Goal: Information Seeking & Learning: Learn about a topic

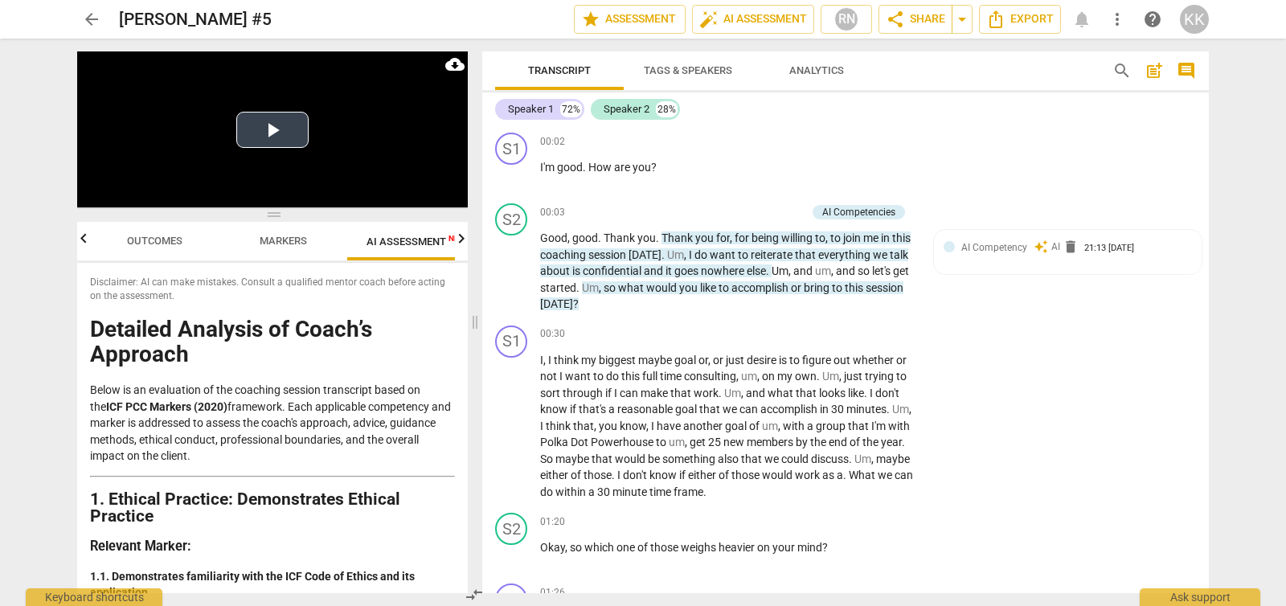
scroll to position [3760, 0]
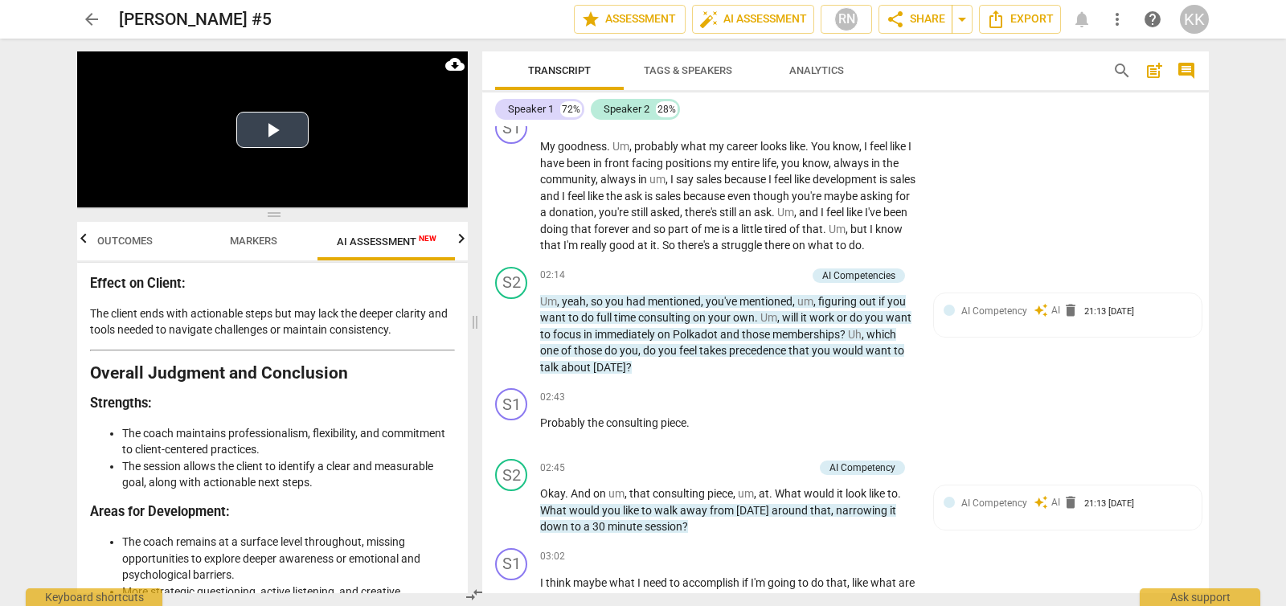
click at [265, 133] on button "Play Video" at bounding box center [272, 130] width 72 height 36
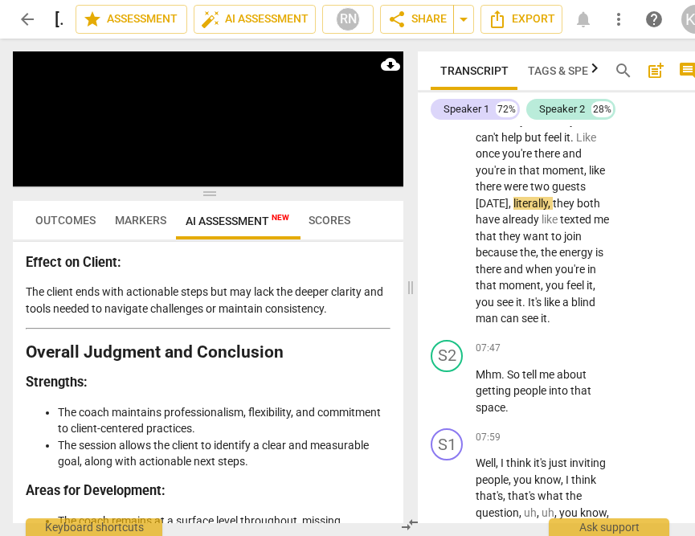
scroll to position [4235, 0]
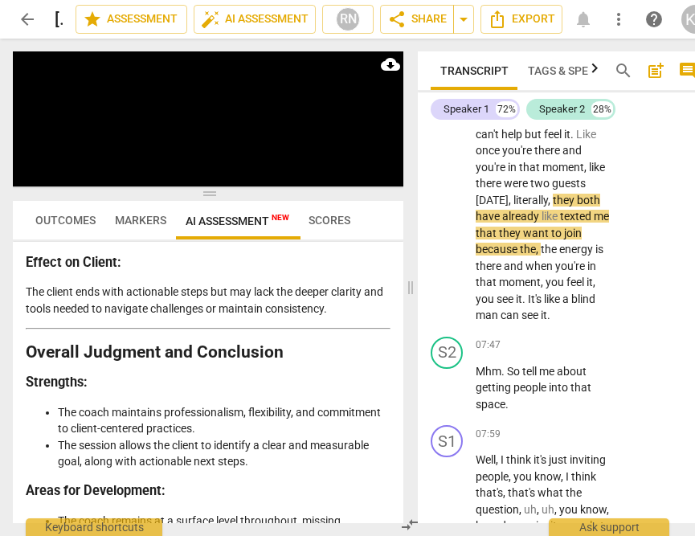
click at [504, 124] on span "Once" at bounding box center [490, 117] width 28 height 13
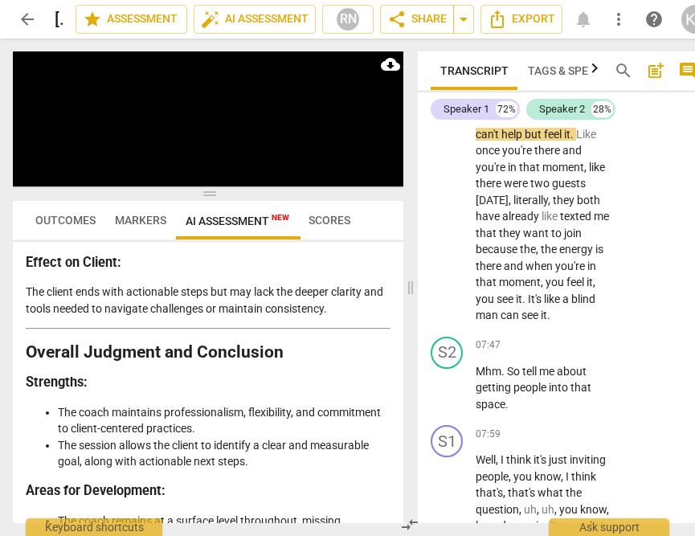
click at [524, 108] on span "that" at bounding box center [535, 101] width 23 height 13
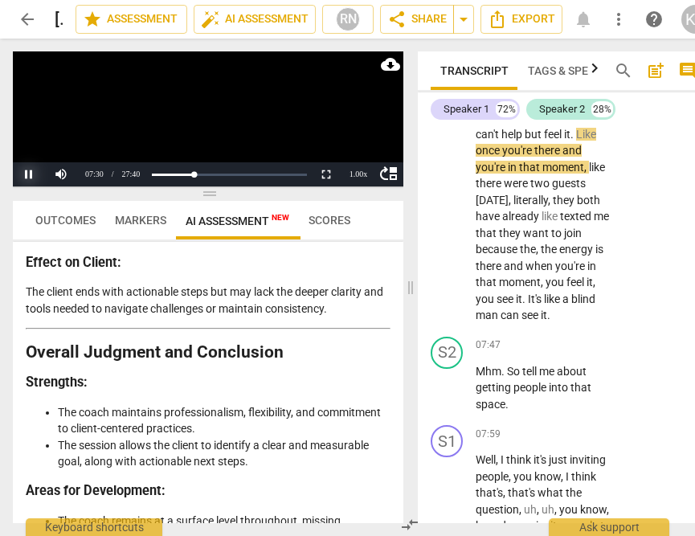
click at [16, 174] on button "Pause" at bounding box center [29, 174] width 32 height 24
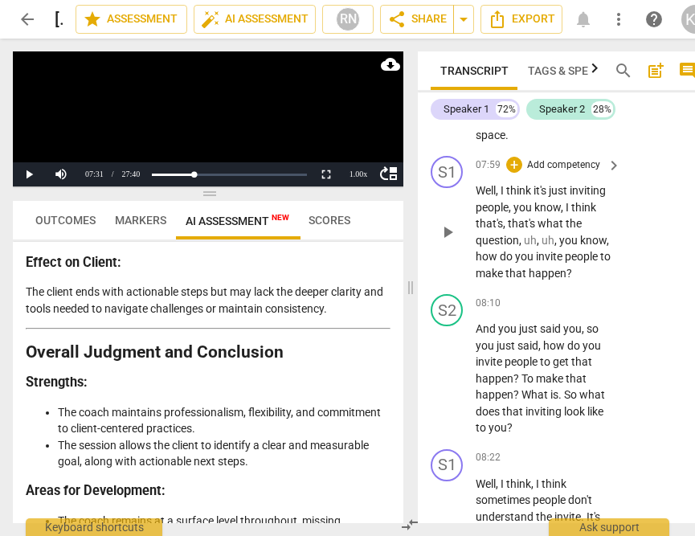
scroll to position [4517, 0]
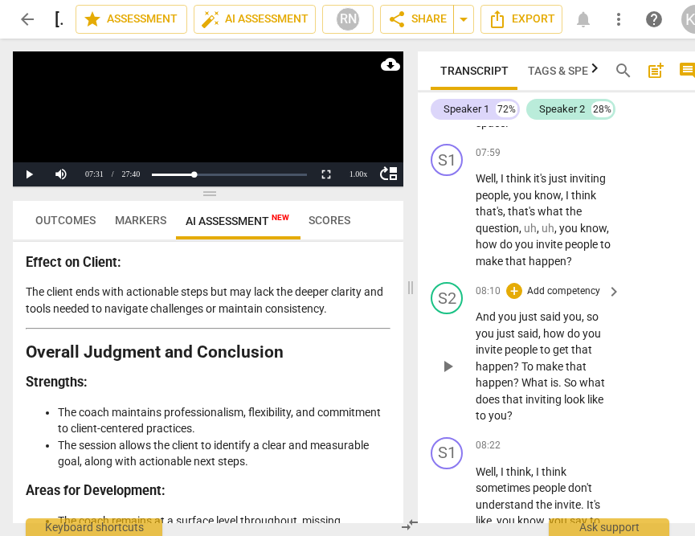
click at [453, 376] on span "play_arrow" at bounding box center [447, 366] width 19 height 19
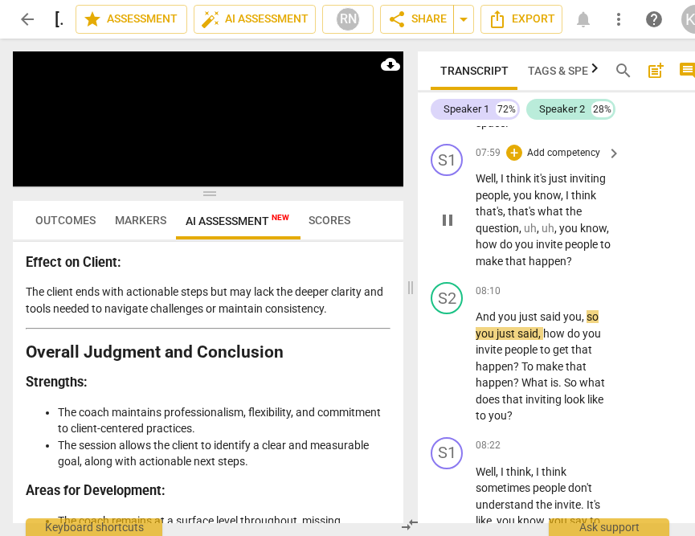
click at [494, 268] on span "make" at bounding box center [491, 261] width 30 height 13
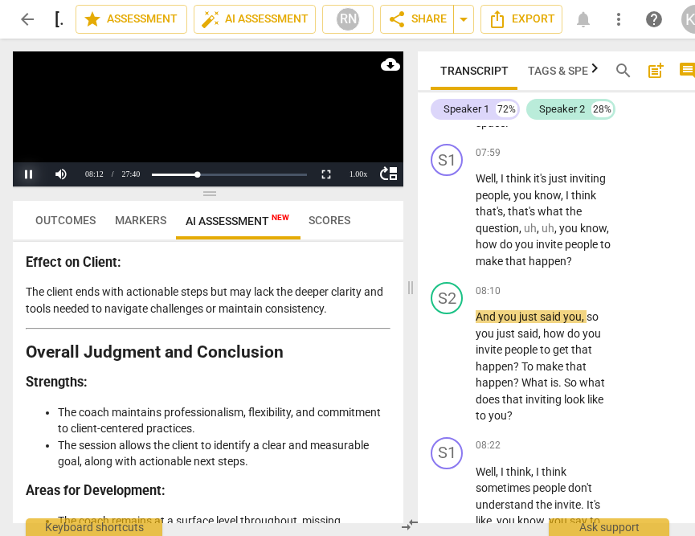
click at [30, 171] on button "Pause" at bounding box center [29, 174] width 32 height 24
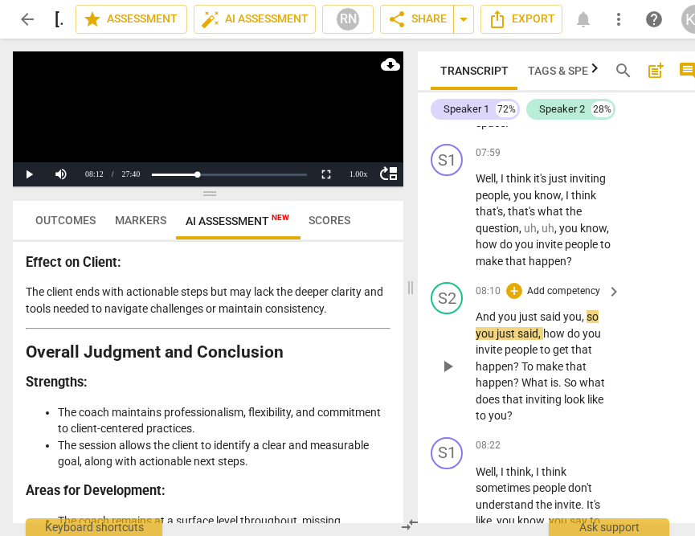
click at [535, 389] on span "What" at bounding box center [536, 382] width 29 height 13
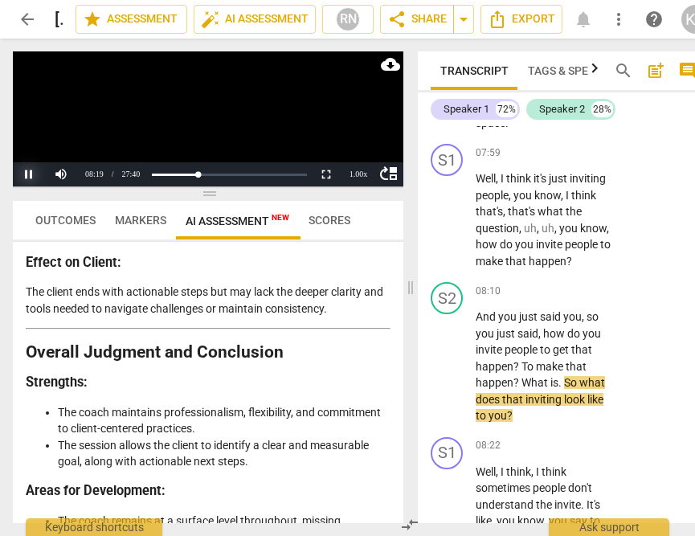
click at [14, 170] on button "Pause" at bounding box center [29, 174] width 32 height 24
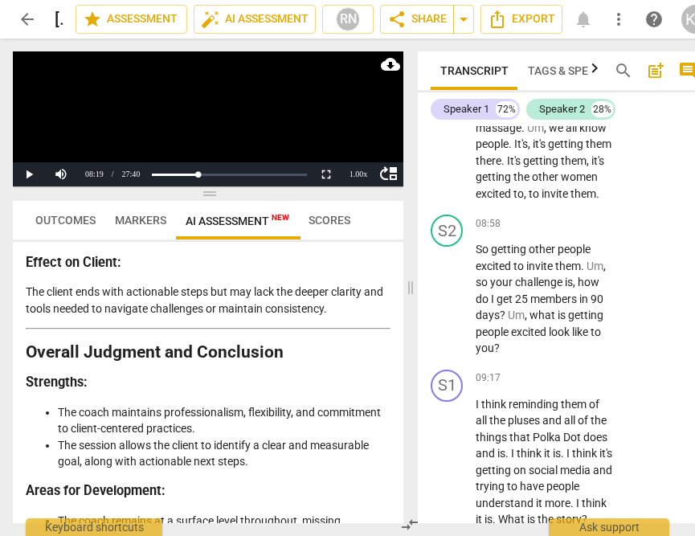
scroll to position [5026, 0]
click at [449, 309] on span "play_arrow" at bounding box center [447, 298] width 19 height 19
click at [27, 178] on button "Pause" at bounding box center [29, 174] width 32 height 24
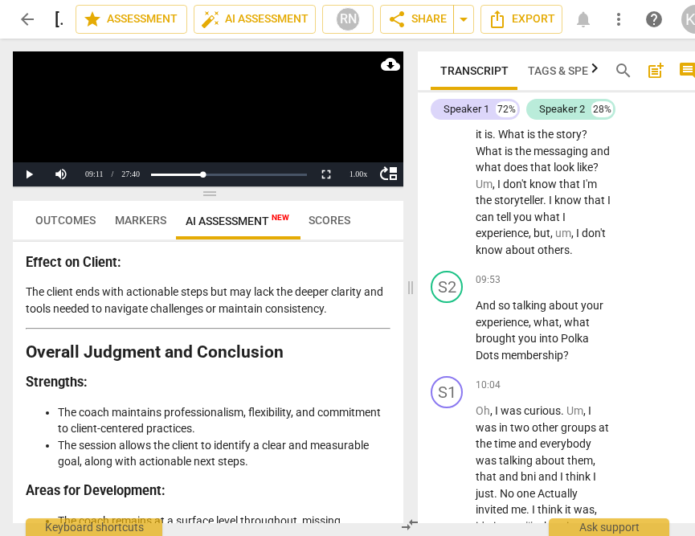
scroll to position [5462, 0]
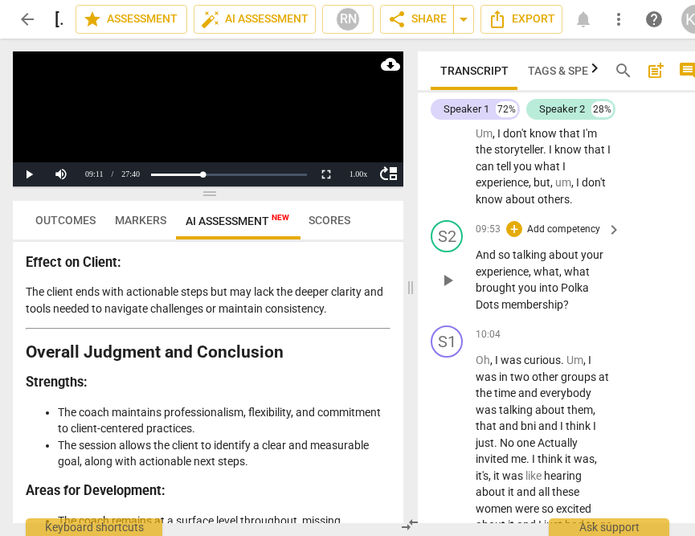
click at [447, 290] on span "play_arrow" at bounding box center [447, 280] width 19 height 19
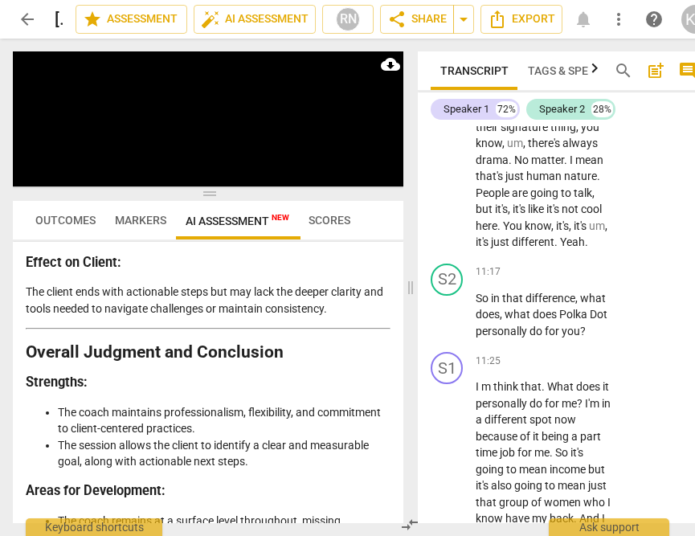
scroll to position [6164, 0]
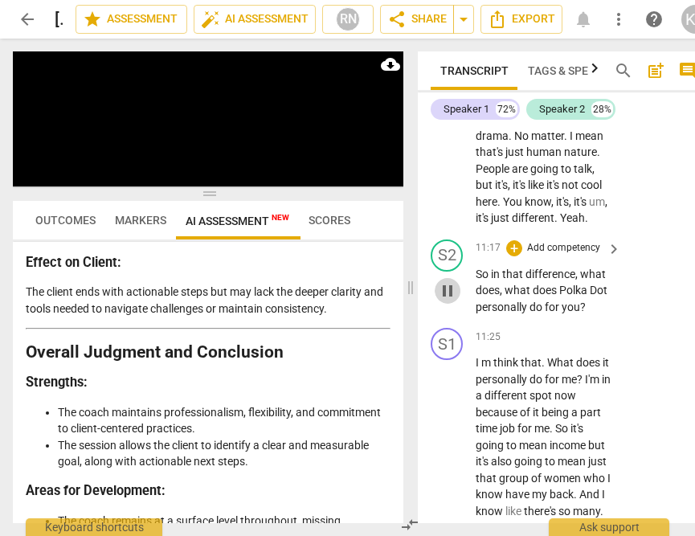
click at [449, 301] on span "pause" at bounding box center [447, 290] width 19 height 19
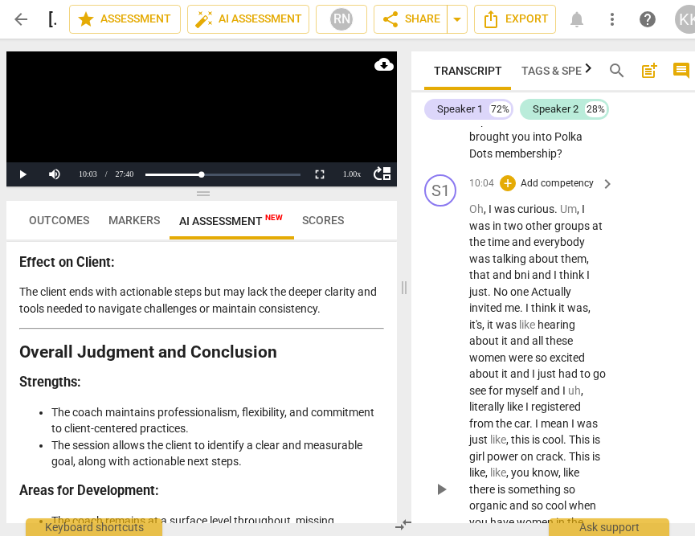
scroll to position [5508, 0]
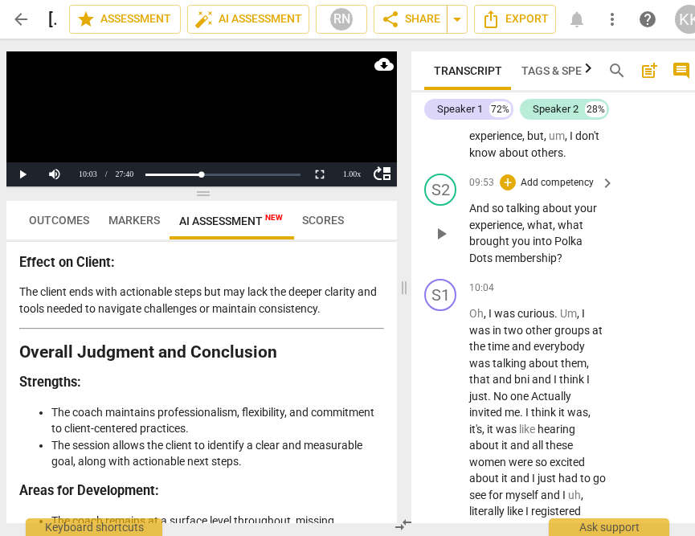
click at [441, 244] on span "play_arrow" at bounding box center [441, 233] width 19 height 19
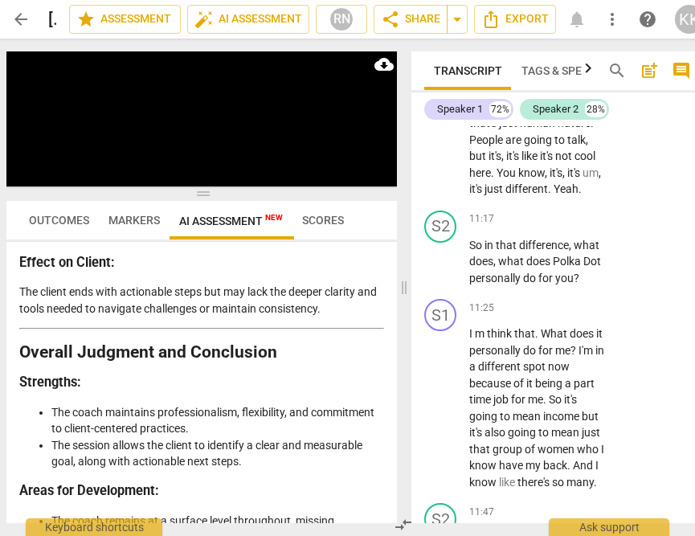
scroll to position [6263, 0]
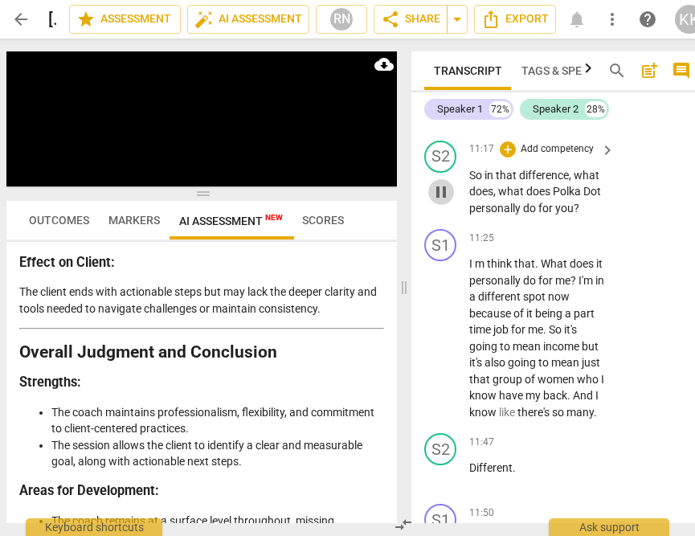
click at [447, 202] on span "pause" at bounding box center [441, 192] width 19 height 19
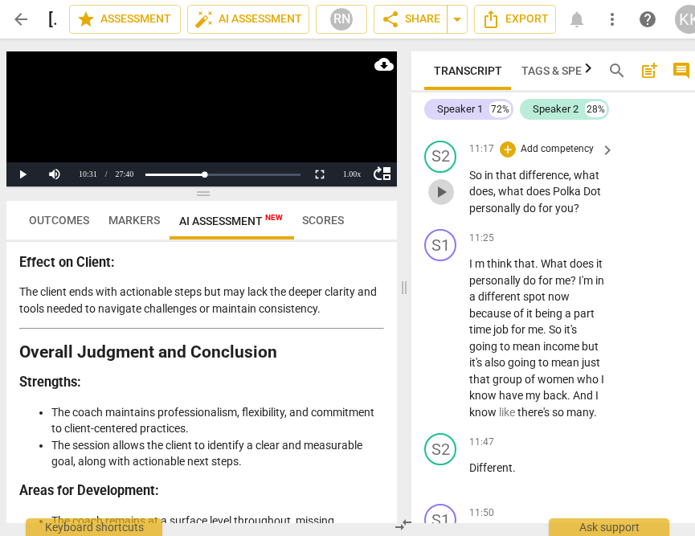
click at [447, 202] on span "play_arrow" at bounding box center [441, 192] width 19 height 19
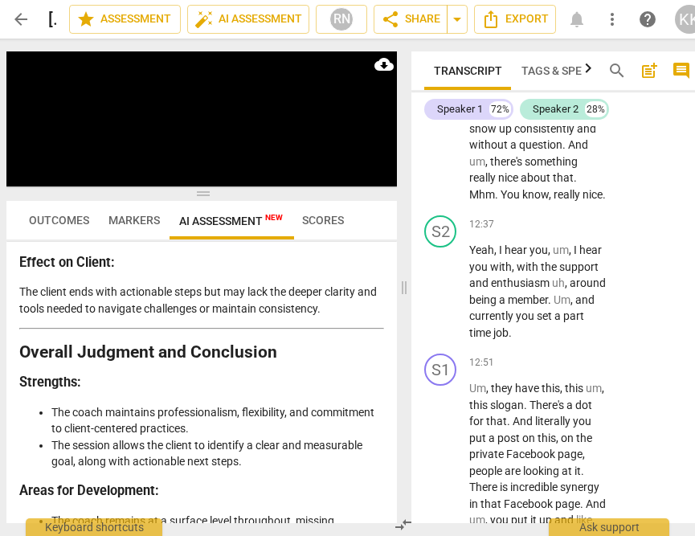
scroll to position [6997, 0]
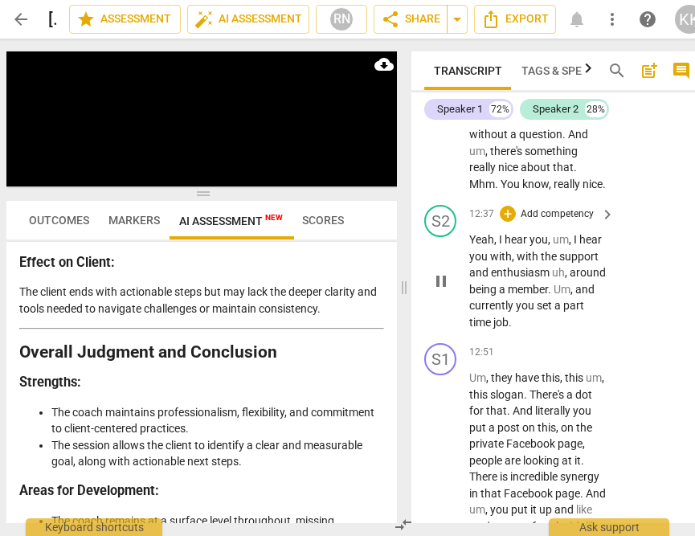
click at [447, 294] on button "pause" at bounding box center [442, 282] width 26 height 26
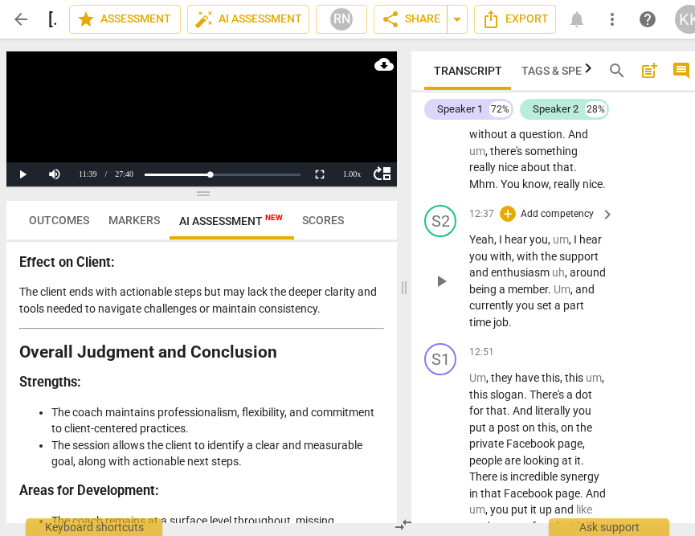
click at [445, 291] on span "play_arrow" at bounding box center [441, 281] width 19 height 19
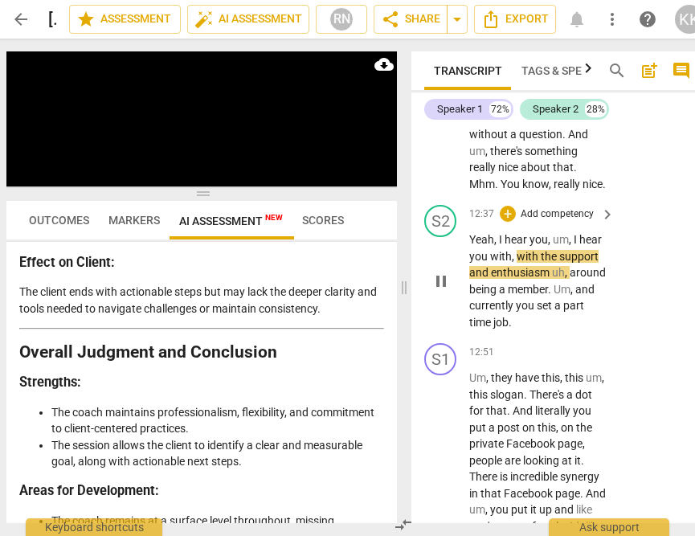
click at [442, 291] on span "pause" at bounding box center [441, 281] width 19 height 19
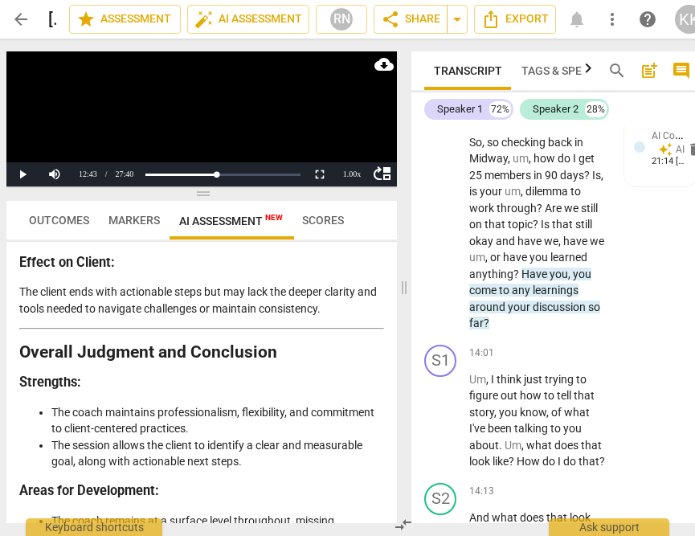
scroll to position [7635, 0]
click at [543, 231] on span "Is" at bounding box center [546, 224] width 11 height 13
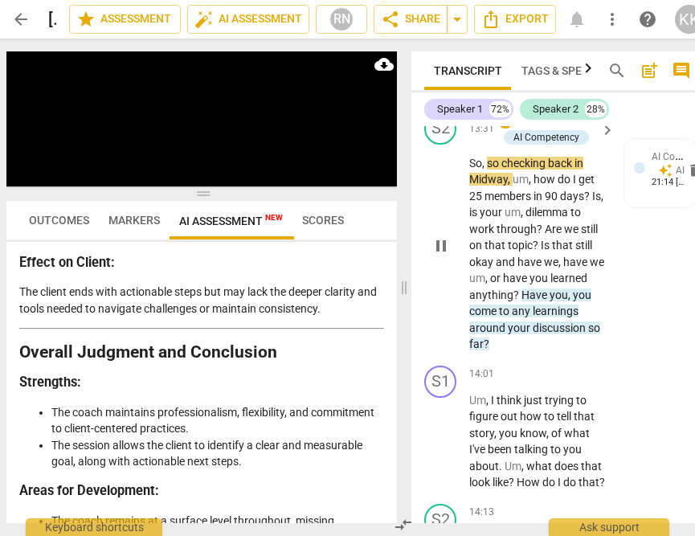
scroll to position [7664, 0]
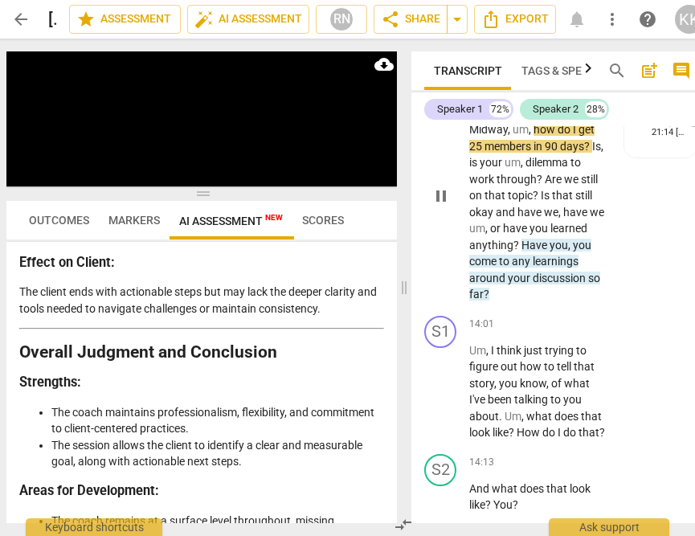
click at [466, 298] on div "play_arrow pause" at bounding box center [449, 196] width 41 height 203
click at [551, 235] on span "learned" at bounding box center [569, 228] width 37 height 13
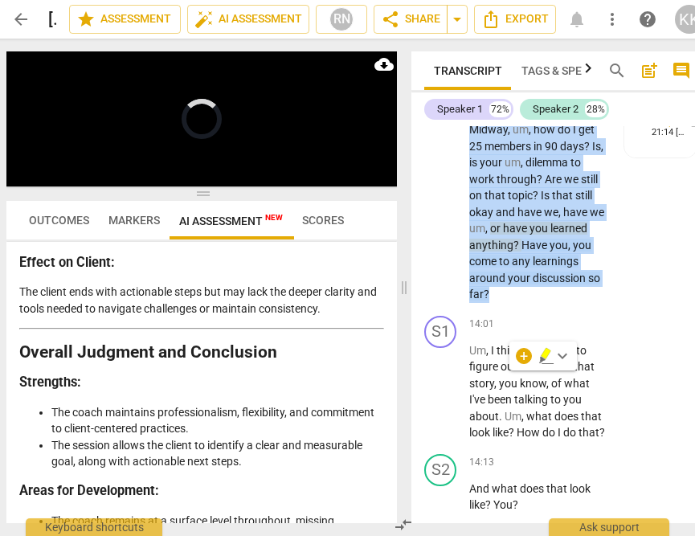
click at [551, 235] on span "learned" at bounding box center [569, 228] width 37 height 13
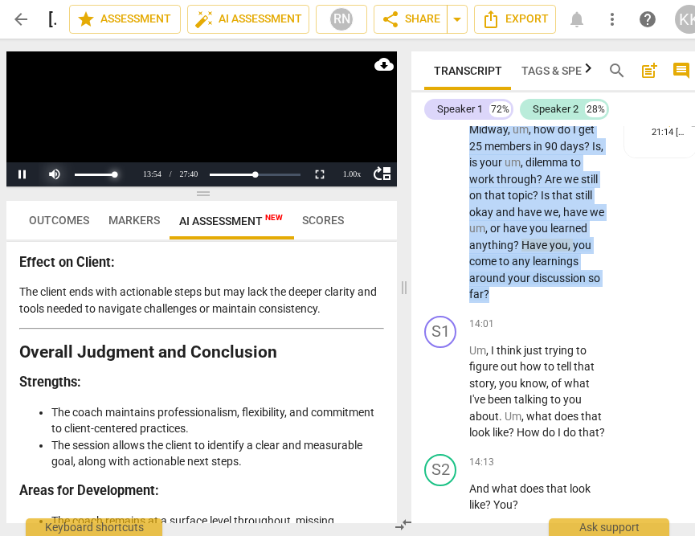
click at [89, 162] on div at bounding box center [103, 173] width 64 height 23
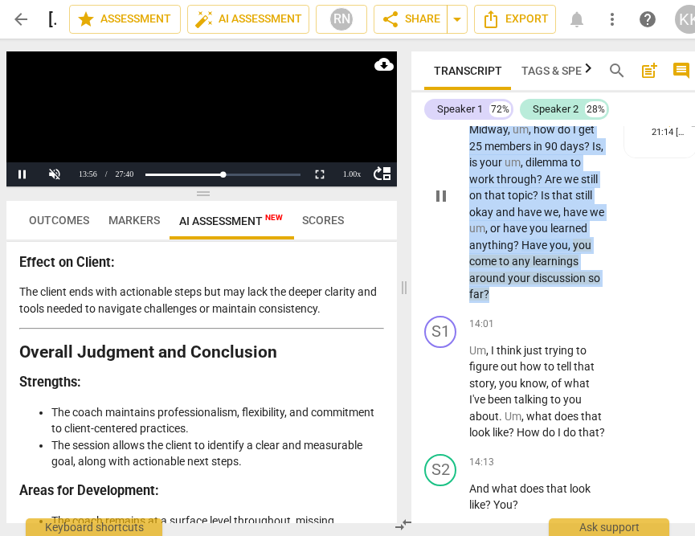
click at [528, 303] on p "So , so checking back in [GEOGRAPHIC_DATA] , um , how do I get 25 members [DATE…" at bounding box center [538, 204] width 137 height 198
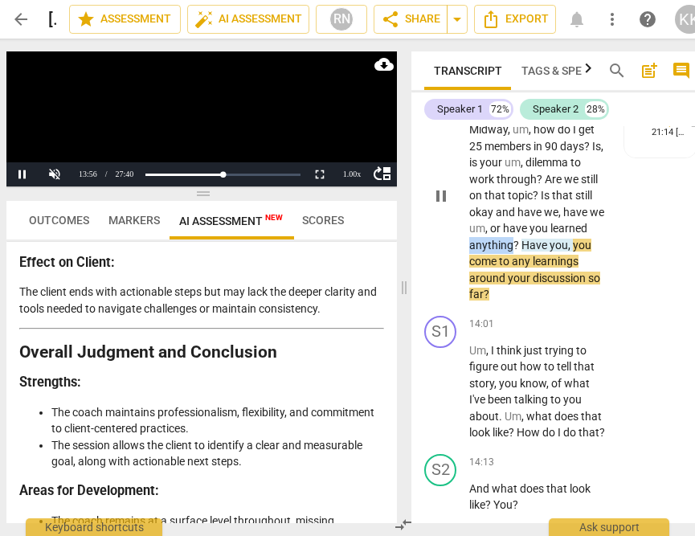
click at [528, 303] on p "So , so checking back in [GEOGRAPHIC_DATA] , um , how do I get 25 members [DATE…" at bounding box center [538, 204] width 137 height 198
click at [495, 303] on p "So , so checking back in [GEOGRAPHIC_DATA] , um , how do I get 25 members [DATE…" at bounding box center [538, 204] width 137 height 198
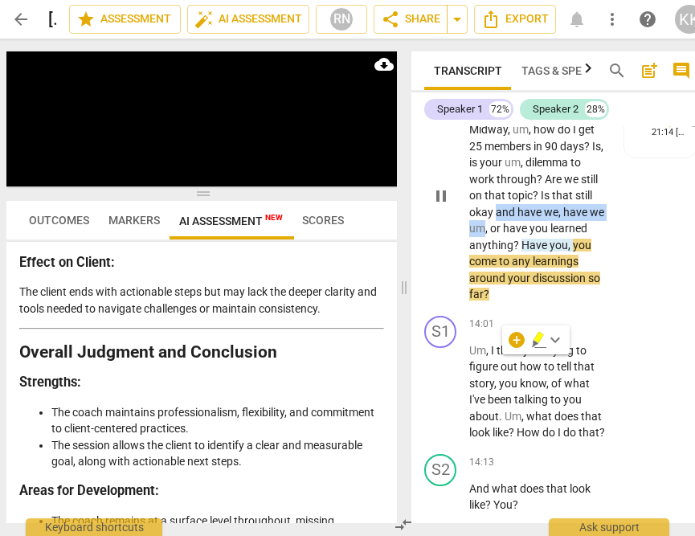
click at [590, 219] on span "we" at bounding box center [597, 212] width 14 height 13
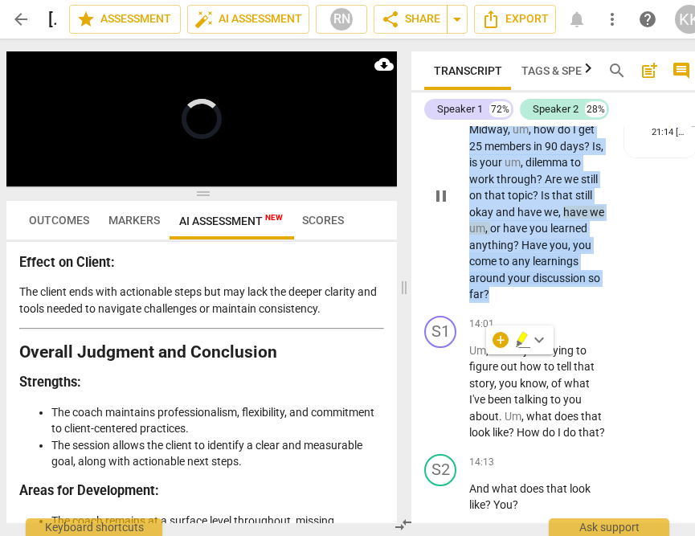
click at [590, 219] on span "we" at bounding box center [597, 212] width 14 height 13
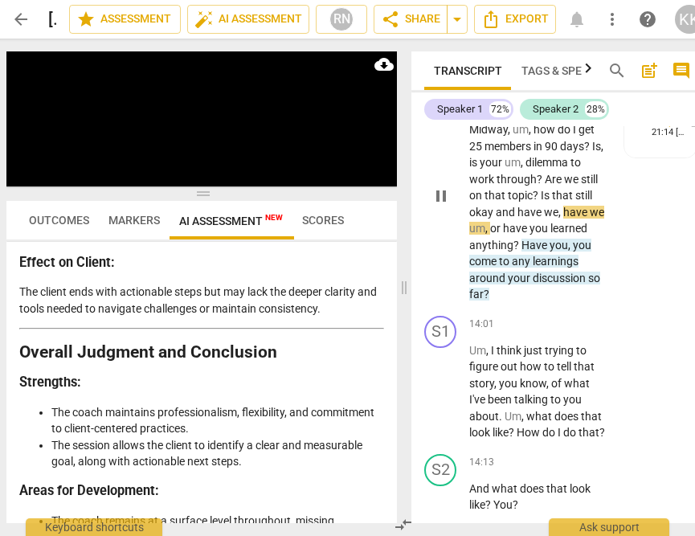
click at [494, 303] on p "So , so checking back in [GEOGRAPHIC_DATA] , um , how do I get 25 members [DATE…" at bounding box center [538, 204] width 137 height 198
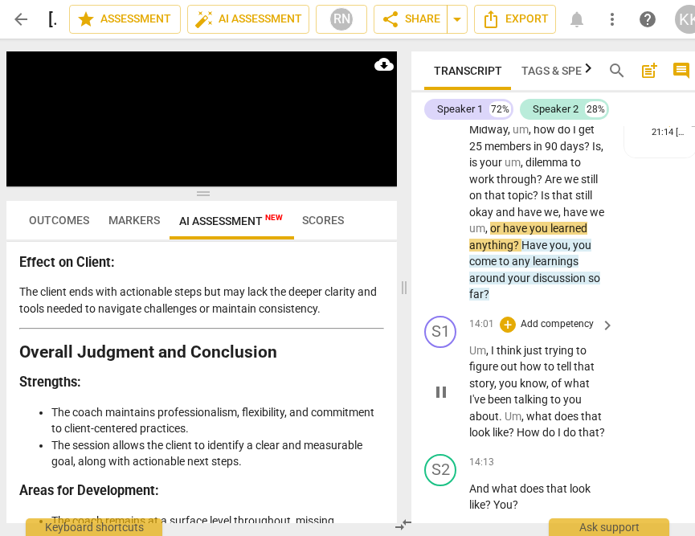
click at [658, 448] on div "S1 play_arrow pause 14:01 + Add competency keyboard_arrow_right Um , I think ju…" at bounding box center [558, 379] width 293 height 138
click at [441, 206] on span "pause" at bounding box center [441, 196] width 19 height 19
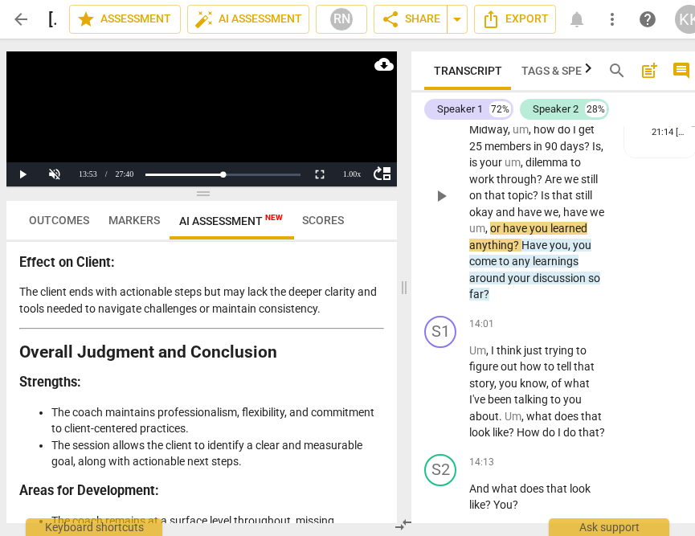
click at [436, 206] on span "play_arrow" at bounding box center [441, 196] width 19 height 19
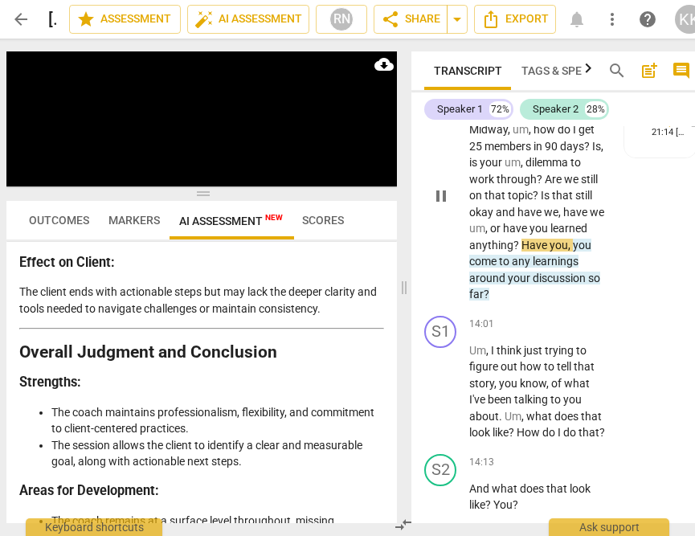
click at [471, 120] on span "So" at bounding box center [476, 113] width 13 height 13
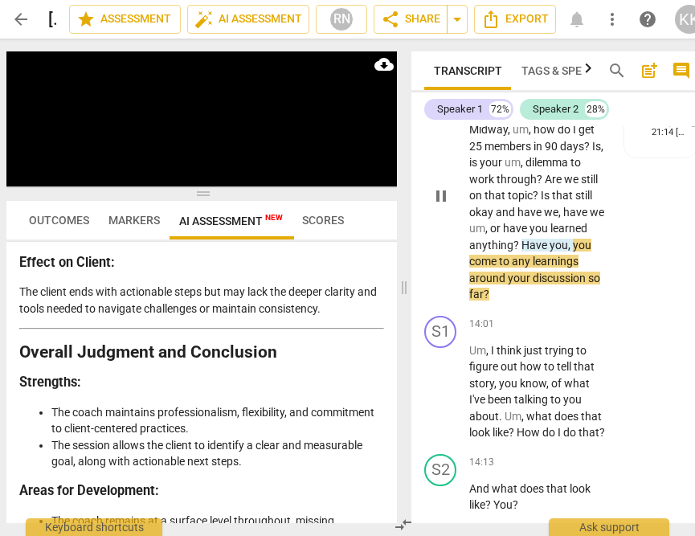
click at [471, 120] on span "So" at bounding box center [476, 113] width 13 height 13
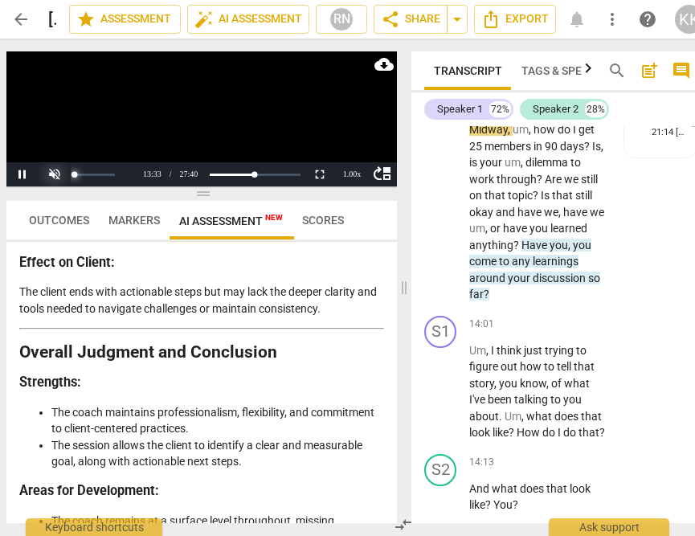
click at [58, 172] on div at bounding box center [87, 174] width 96 height 24
click at [514, 252] on span "anything" at bounding box center [492, 245] width 44 height 13
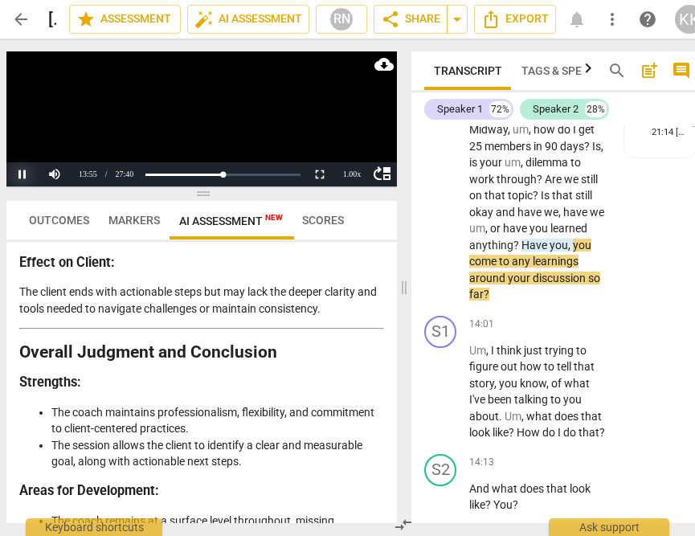
click at [25, 176] on button "Pause" at bounding box center [22, 174] width 32 height 24
click at [522, 219] on span "have" at bounding box center [531, 212] width 27 height 13
click at [12, 169] on button "Pause" at bounding box center [22, 174] width 32 height 24
click at [514, 252] on span "anything" at bounding box center [492, 245] width 44 height 13
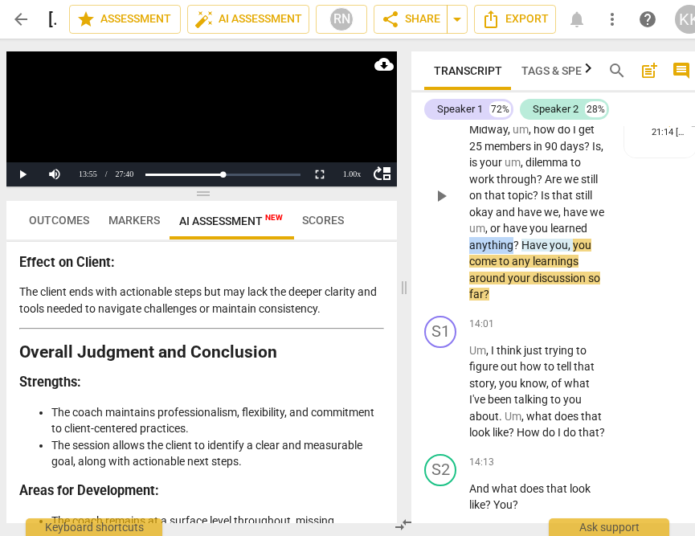
click at [514, 252] on span "anything" at bounding box center [492, 245] width 44 height 13
click at [13, 179] on button "Pause" at bounding box center [22, 174] width 32 height 24
click at [521, 235] on span "have" at bounding box center [516, 228] width 27 height 13
drag, startPoint x: 521, startPoint y: 355, endPoint x: 474, endPoint y: 338, distance: 49.6
click at [521, 235] on span "have" at bounding box center [516, 228] width 27 height 13
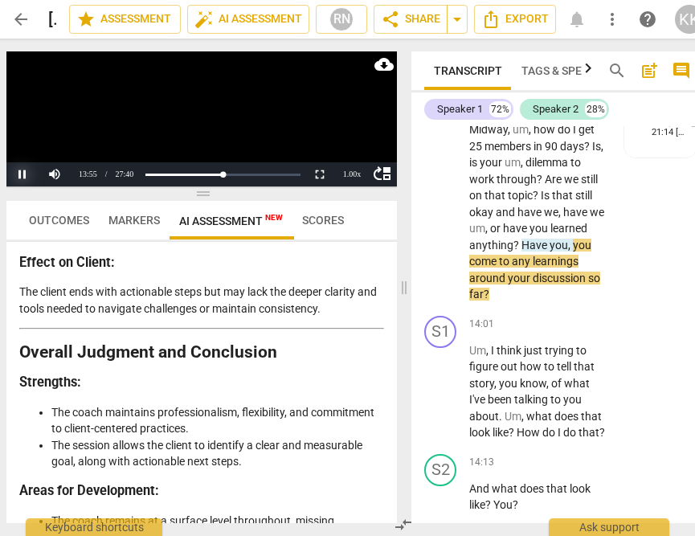
click at [23, 172] on button "Pause" at bounding box center [22, 174] width 32 height 24
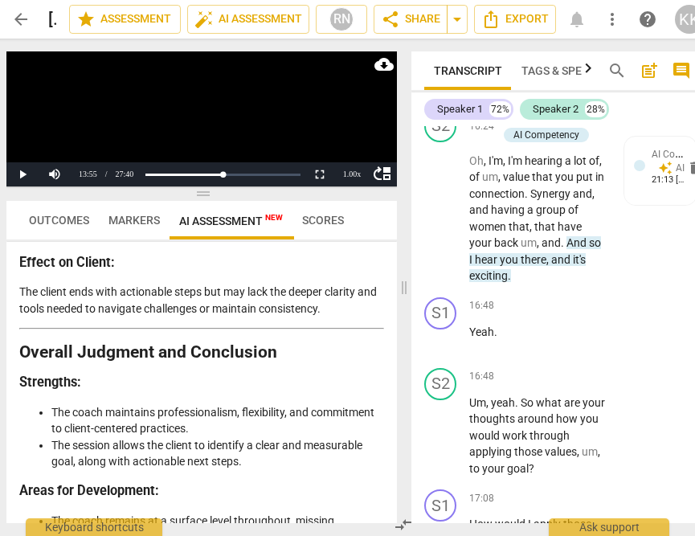
scroll to position [9230, 0]
click at [568, 216] on span "group" at bounding box center [552, 209] width 32 height 13
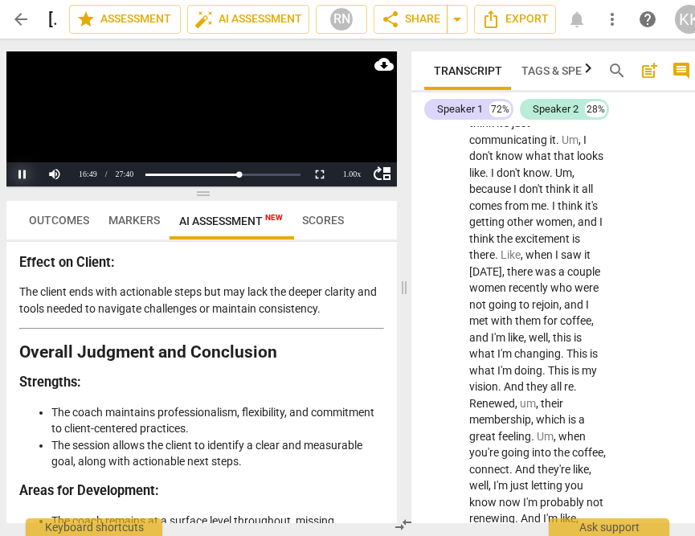
click at [22, 174] on button "Pause" at bounding box center [22, 174] width 32 height 24
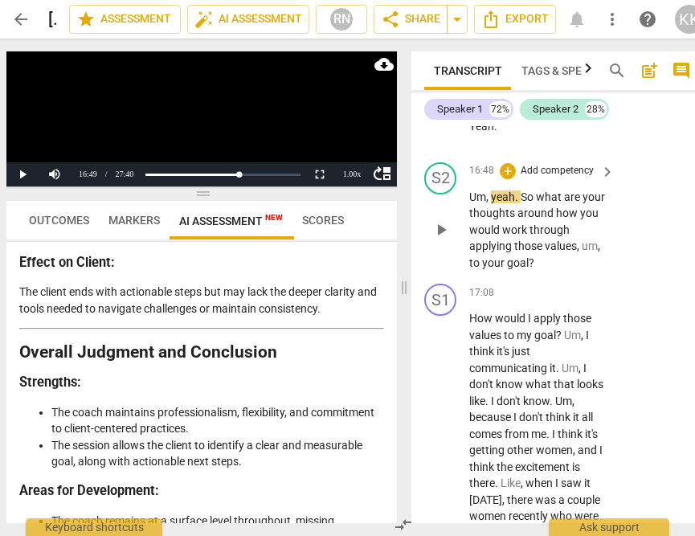
scroll to position [9404, 0]
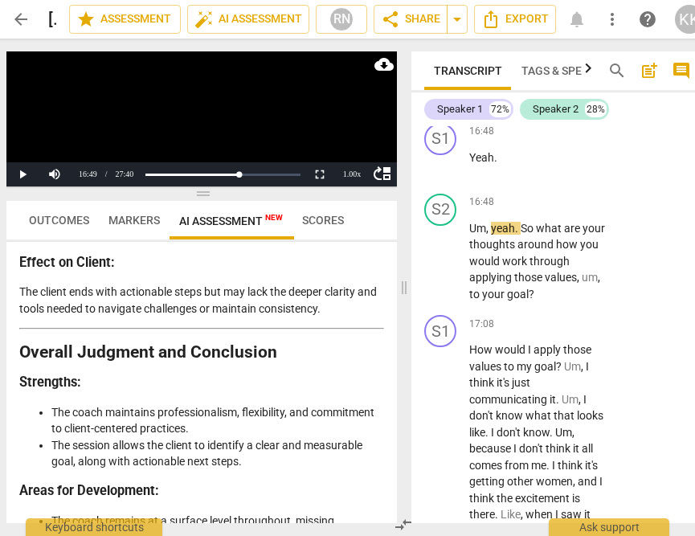
click at [500, 92] on span "you" at bounding box center [510, 85] width 21 height 13
click at [500, 0] on body "arrow_back [PERSON_NAME] #5 edit star Assessment auto_fix_high AI Assessment RN…" at bounding box center [341, 0] width 695 height 0
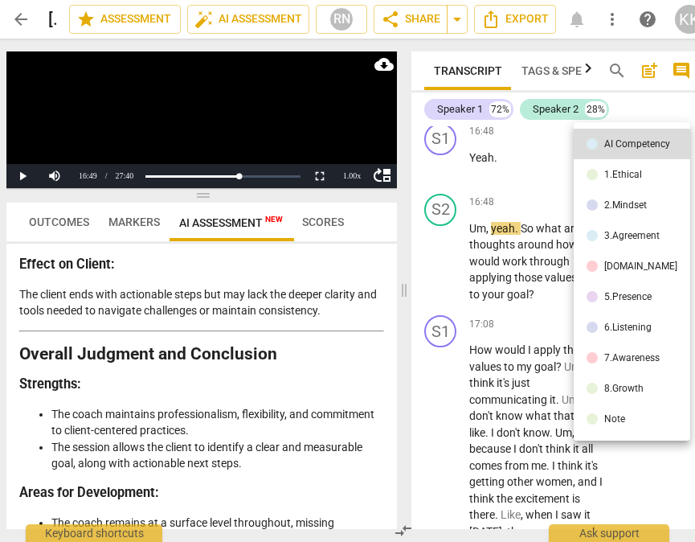
click at [489, 247] on div at bounding box center [347, 271] width 695 height 542
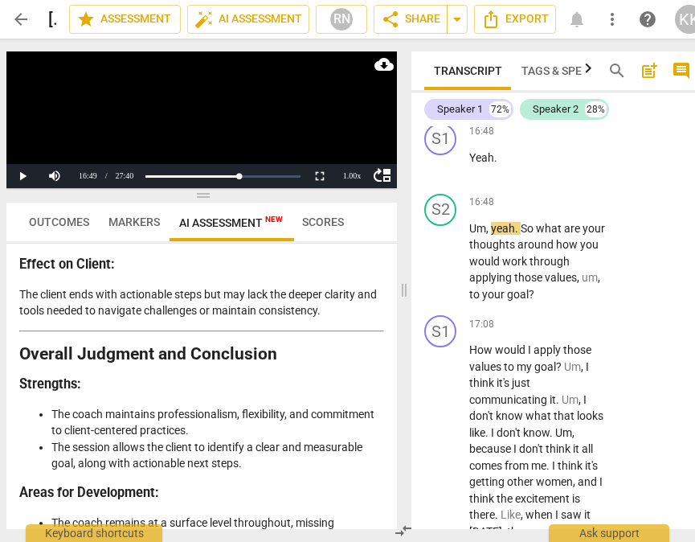
click at [489, 247] on div at bounding box center [347, 271] width 695 height 542
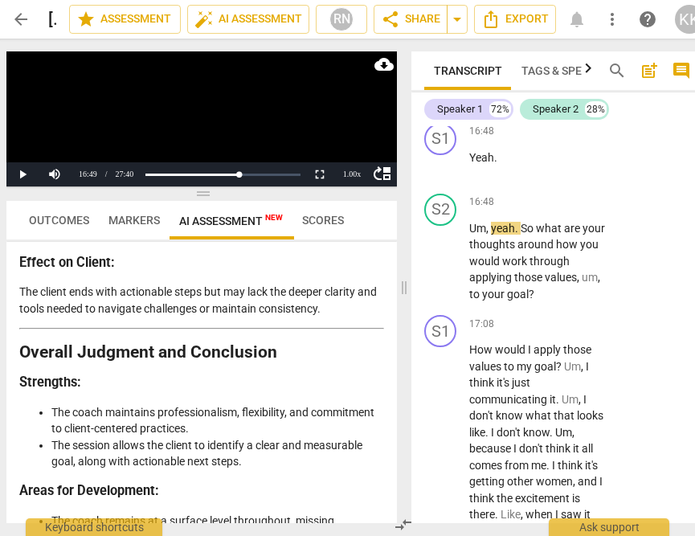
click at [489, 92] on span "hear" at bounding box center [487, 85] width 25 height 13
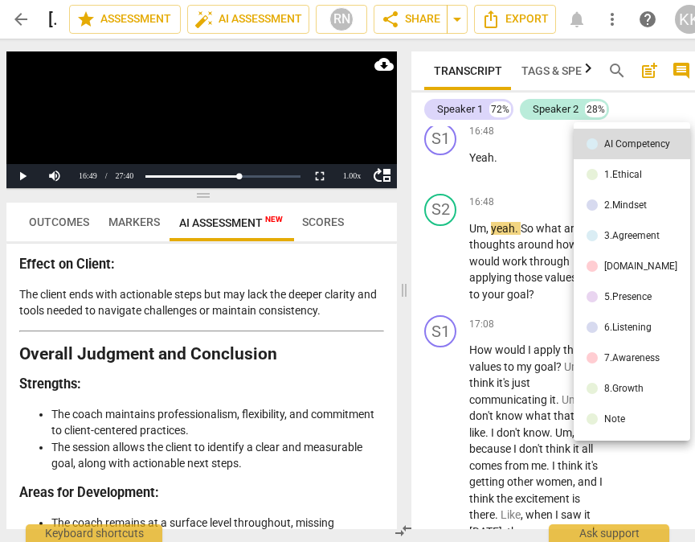
click at [498, 247] on div at bounding box center [347, 271] width 695 height 542
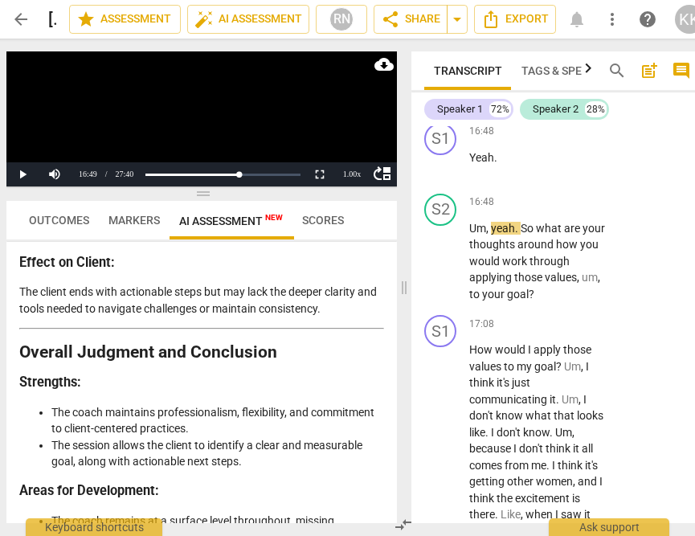
click at [441, 46] on span "play_arrow" at bounding box center [441, 36] width 19 height 19
click at [578, 75] on span "And" at bounding box center [578, 68] width 23 height 13
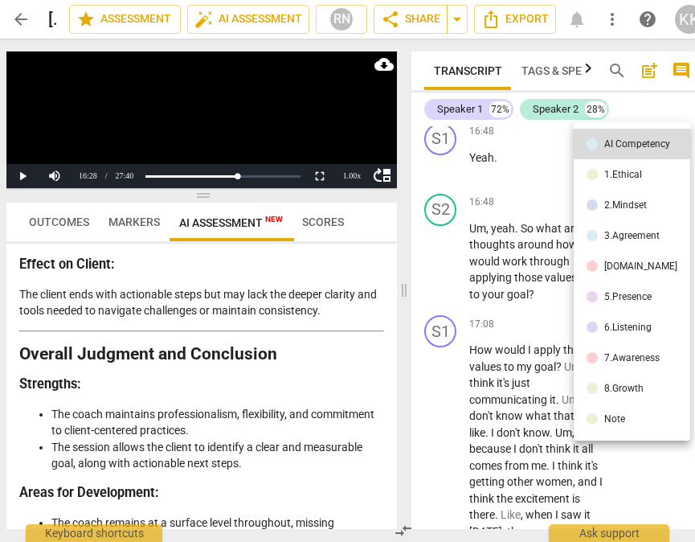
click at [578, 232] on div "AI Competency 1.Ethical 2.Mindset 3.Agreement [DOMAIN_NAME] 5.Presence 6.Listen…" at bounding box center [347, 271] width 695 height 542
click at [578, 232] on li "3.Agreement" at bounding box center [632, 235] width 117 height 31
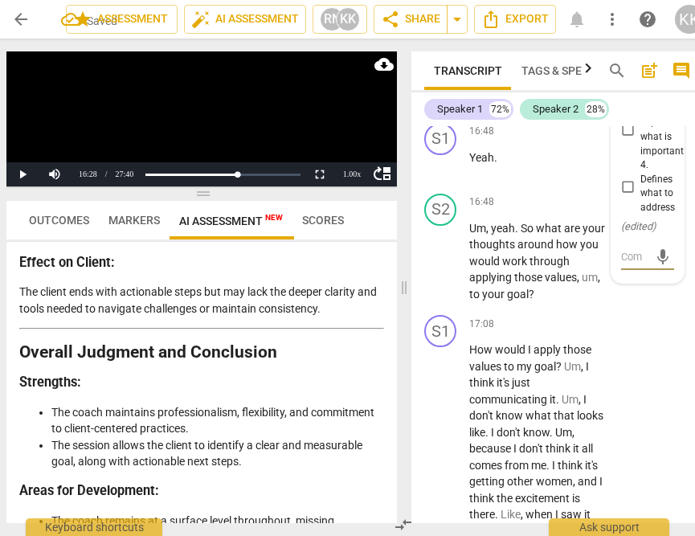
click at [556, 75] on span "and" at bounding box center [551, 68] width 19 height 13
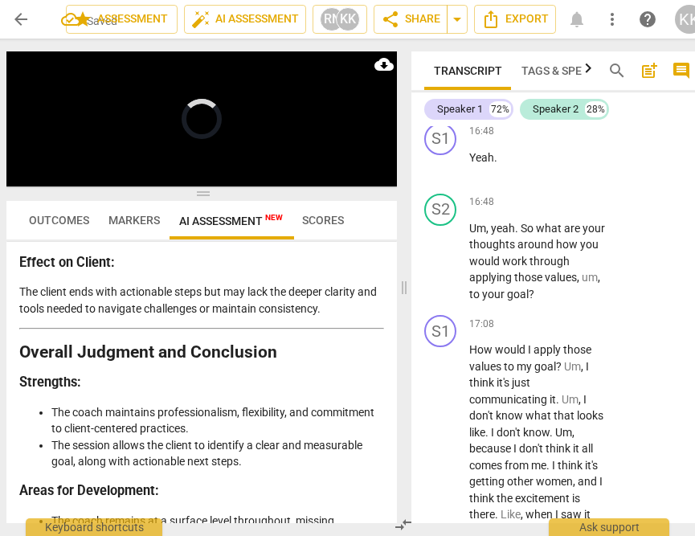
click at [556, 75] on span "and" at bounding box center [551, 68] width 19 height 13
click at [530, 75] on span "um" at bounding box center [529, 68] width 16 height 13
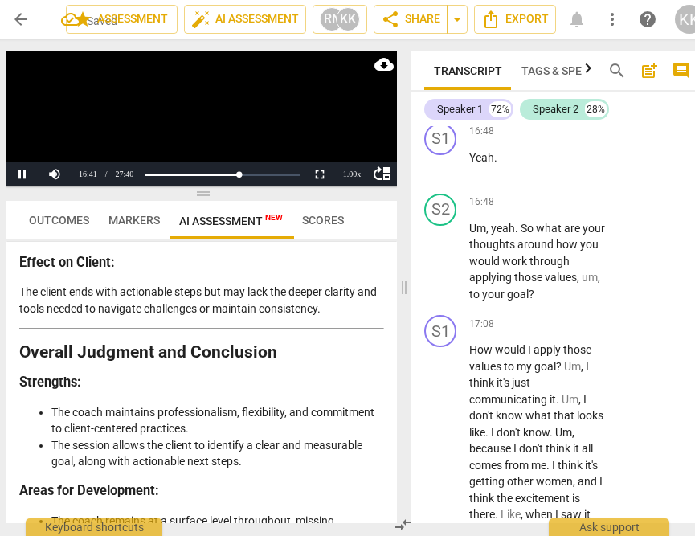
click at [31, 148] on video at bounding box center [201, 118] width 391 height 135
click at [24, 172] on button "Pause" at bounding box center [22, 174] width 32 height 24
click at [445, 271] on span "play_arrow" at bounding box center [442, 261] width 26 height 19
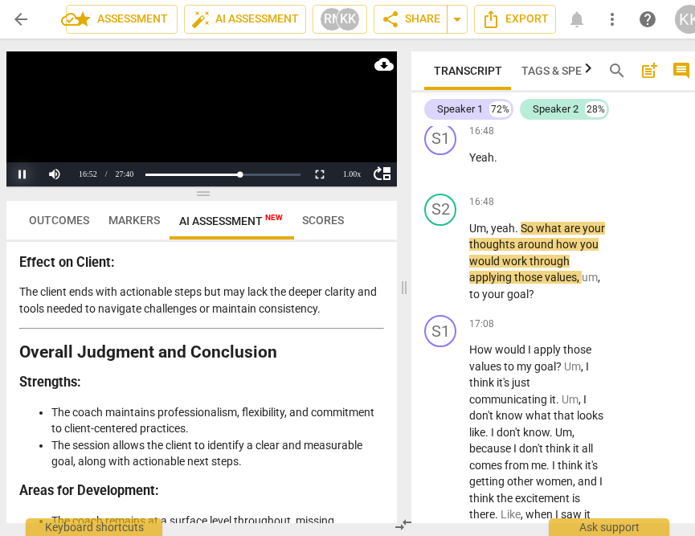
click at [19, 172] on button "Pause" at bounding box center [22, 174] width 32 height 24
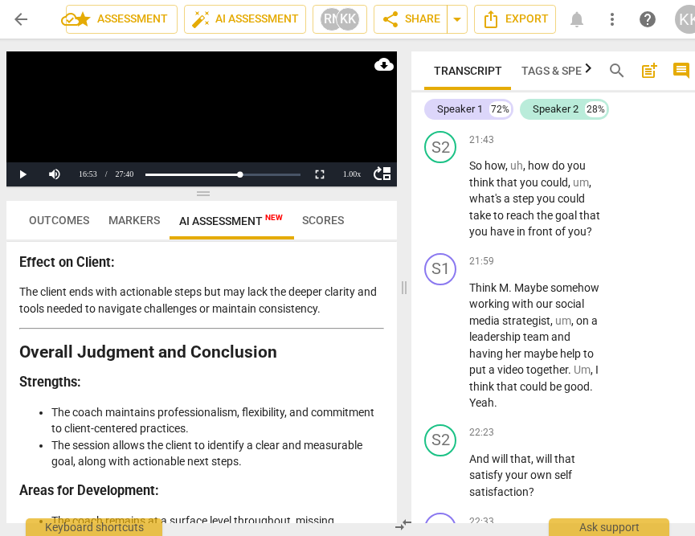
scroll to position [12332, 0]
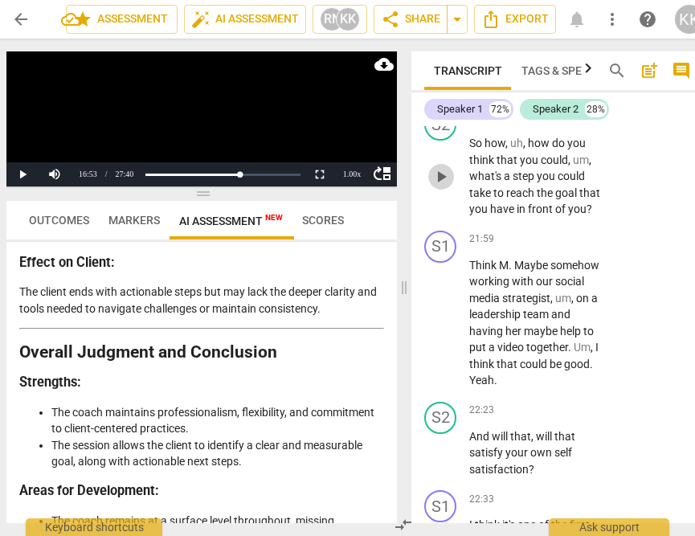
click at [440, 187] on span "play_arrow" at bounding box center [441, 176] width 19 height 19
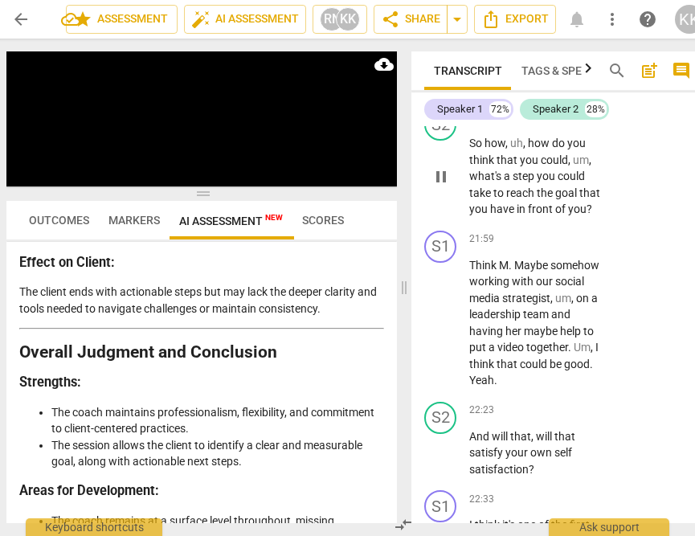
click at [486, 183] on span "what's" at bounding box center [487, 176] width 35 height 13
click at [476, 183] on span "what's" at bounding box center [487, 176] width 35 height 13
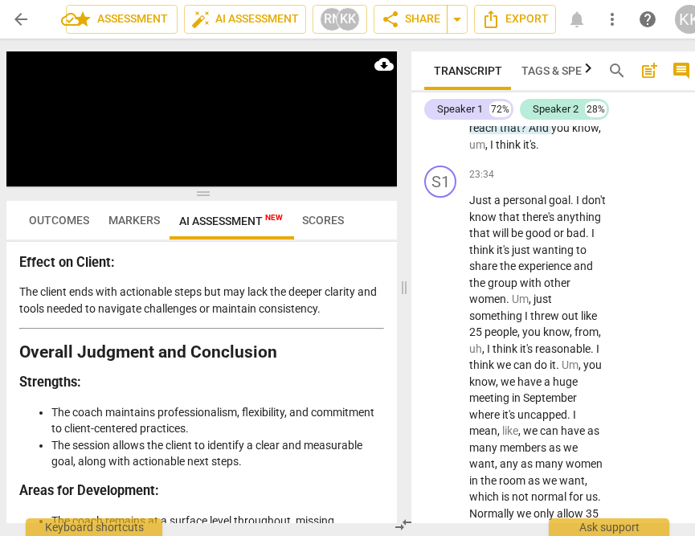
scroll to position [13116, 0]
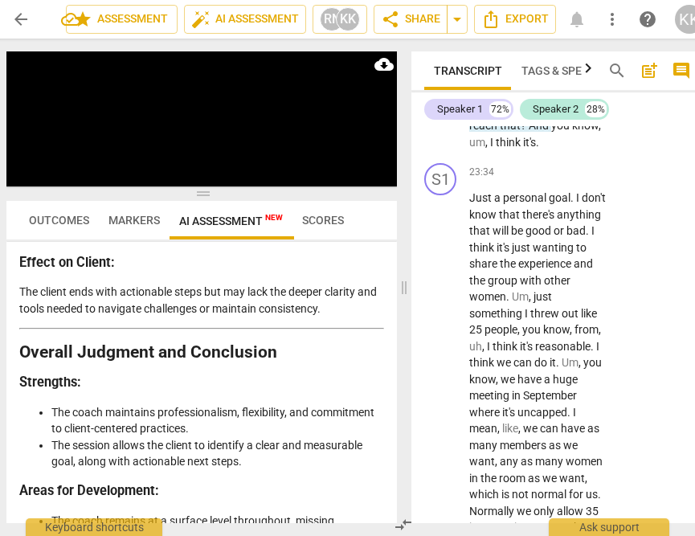
click at [443, 78] on span "pause" at bounding box center [441, 68] width 19 height 19
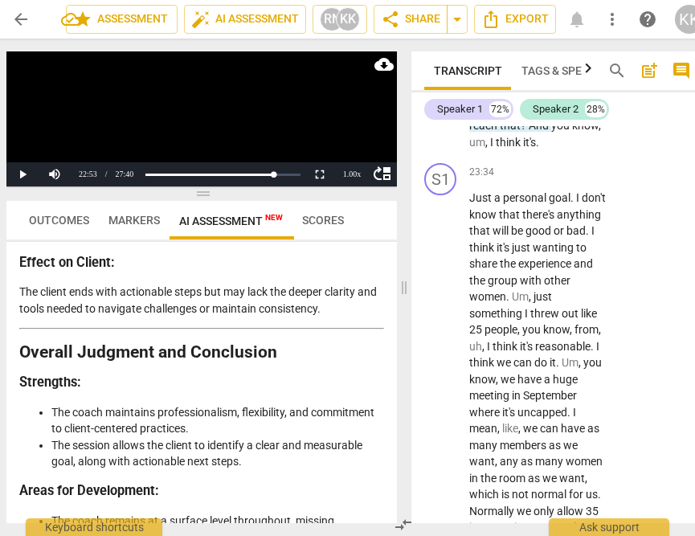
click at [443, 78] on span "play_arrow" at bounding box center [441, 68] width 19 height 19
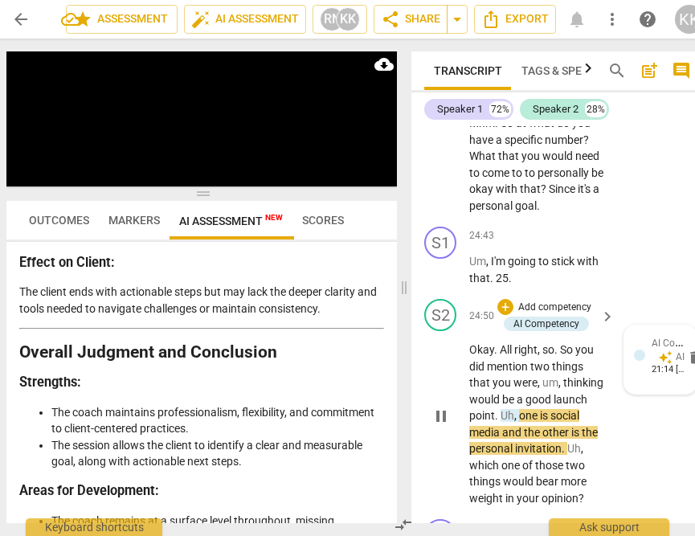
scroll to position [13733, 0]
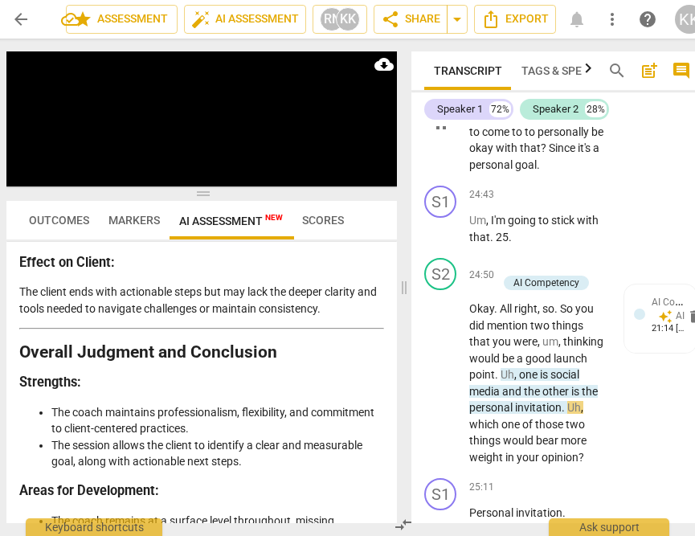
click at [453, 168] on div "play_arrow pause" at bounding box center [449, 124] width 41 height 88
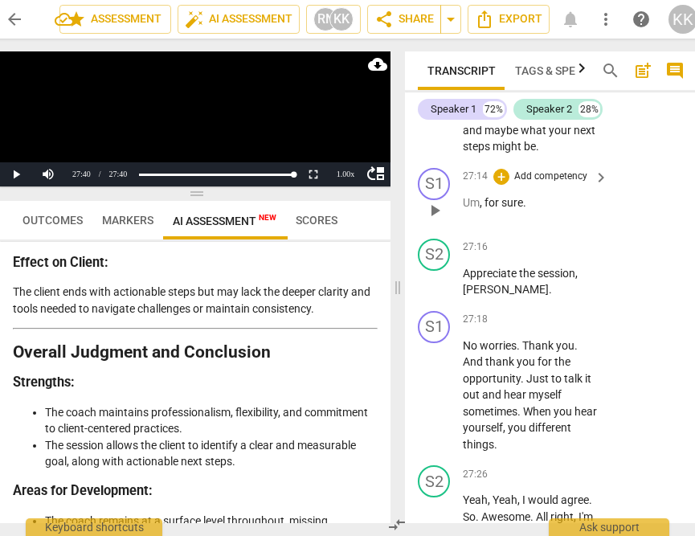
scroll to position [16135, 0]
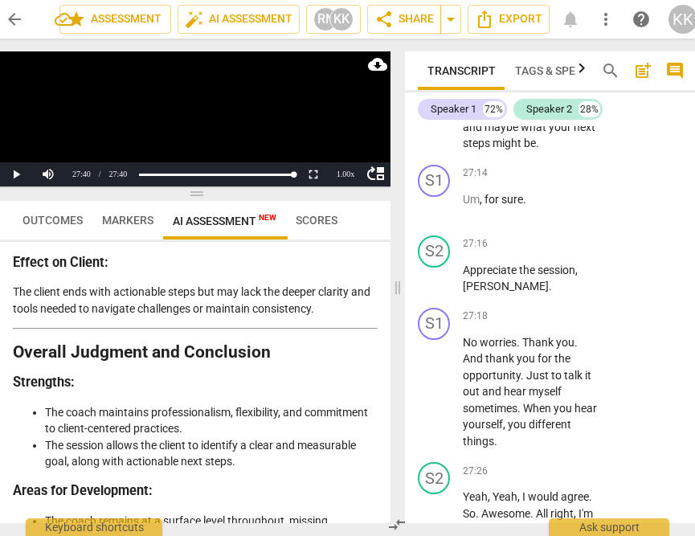
click at [314, 218] on span "Scores" at bounding box center [317, 220] width 42 height 13
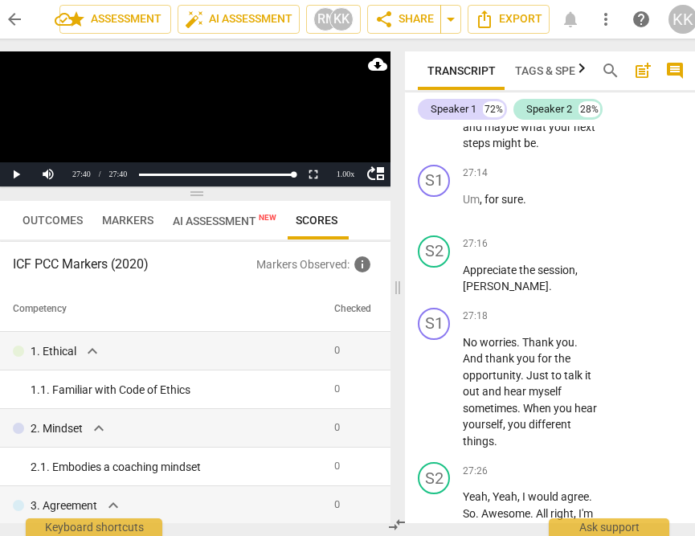
click at [137, 217] on span "Markers" at bounding box center [127, 220] width 51 height 13
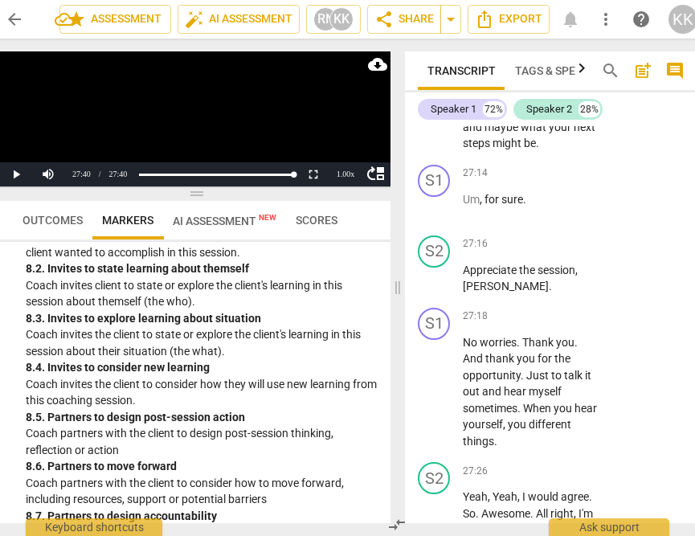
scroll to position [2248, 0]
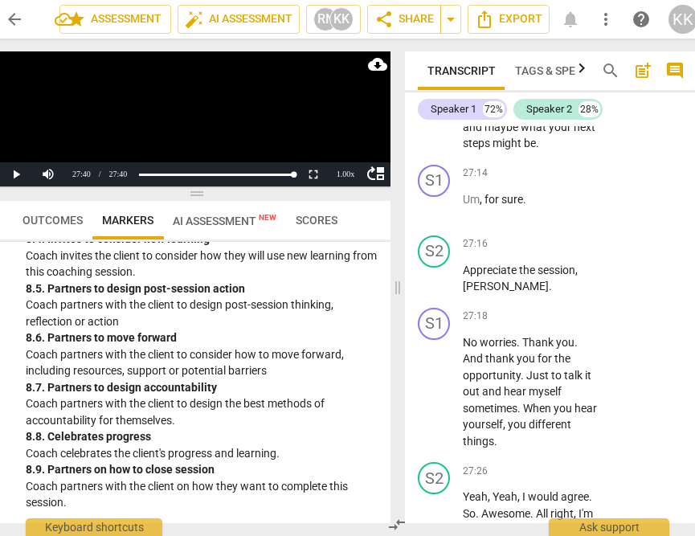
click at [228, 227] on span "AI Assessment New" at bounding box center [224, 220] width 123 height 24
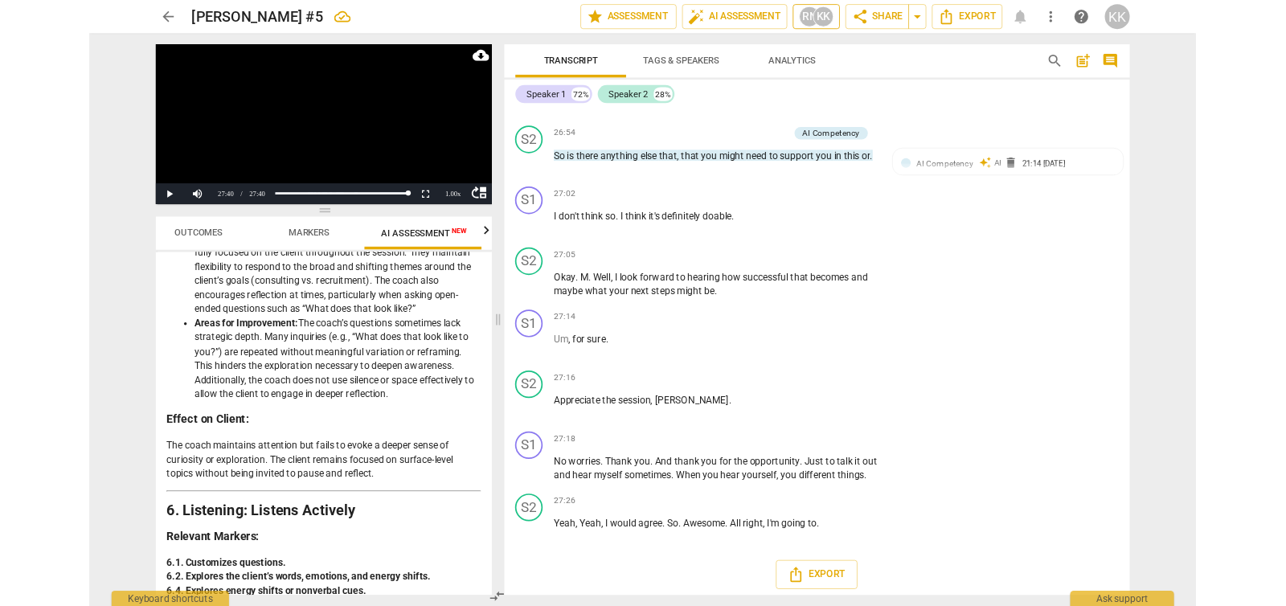
scroll to position [0, 30]
